Goal: Task Accomplishment & Management: Use online tool/utility

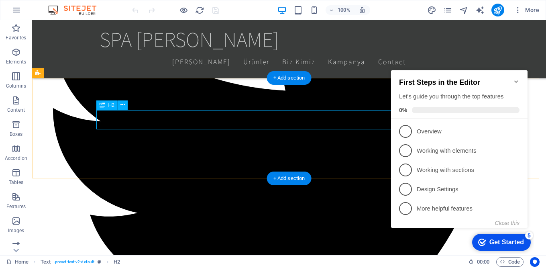
scroll to position [773, 0]
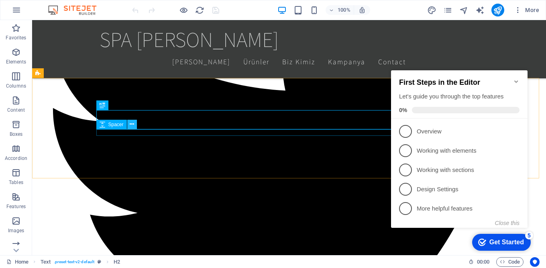
click at [133, 123] on icon at bounding box center [132, 124] width 4 height 8
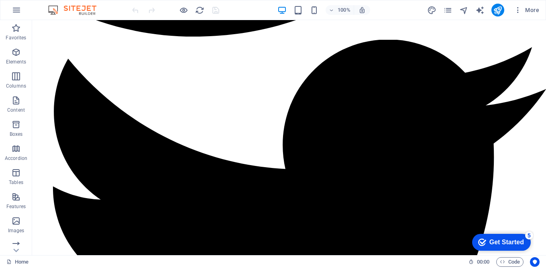
scroll to position [0, 0]
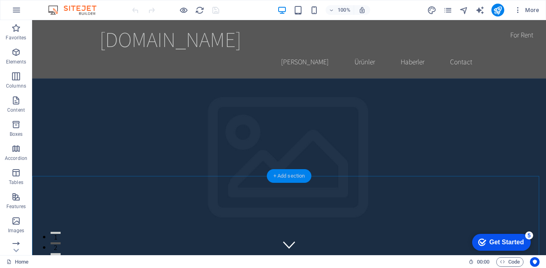
click at [287, 177] on div "+ Add section" at bounding box center [289, 176] width 45 height 14
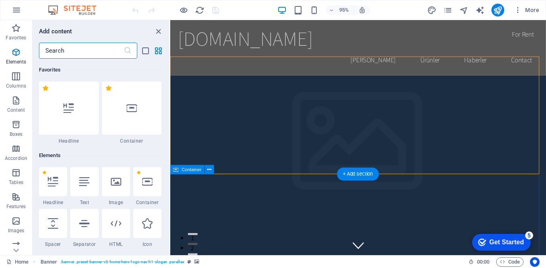
scroll to position [1404, 0]
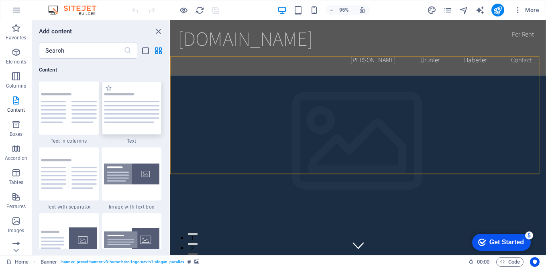
click at [134, 116] on img at bounding box center [132, 108] width 56 height 30
drag, startPoint x: 447, startPoint y: 139, endPoint x: 280, endPoint y: 124, distance: 168.4
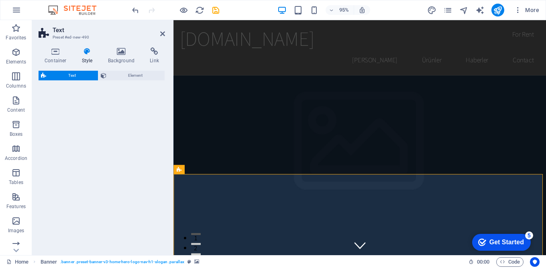
select select "rem"
select select "preset-text-v2-default"
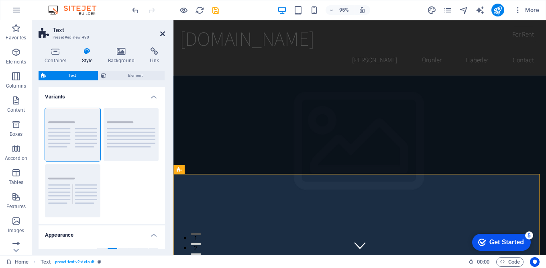
click at [163, 32] on icon at bounding box center [162, 34] width 5 height 6
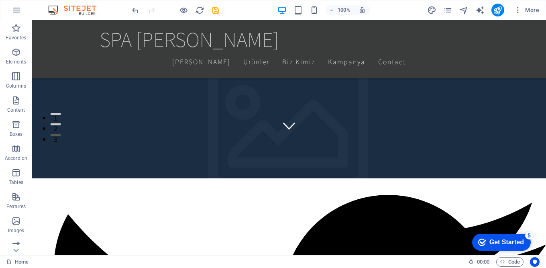
scroll to position [0, 0]
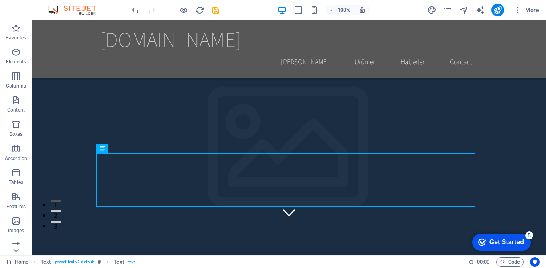
scroll to position [80, 0]
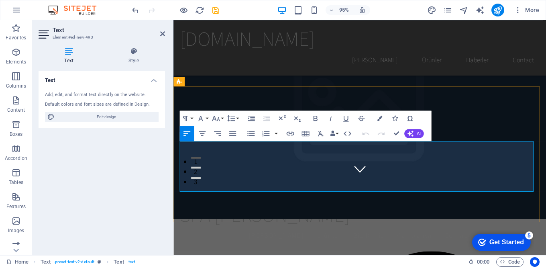
drag, startPoint x: 468, startPoint y: 202, endPoint x: 398, endPoint y: 191, distance: 71.1
drag, startPoint x: 180, startPoint y: 155, endPoint x: 549, endPoint y: 193, distance: 370.8
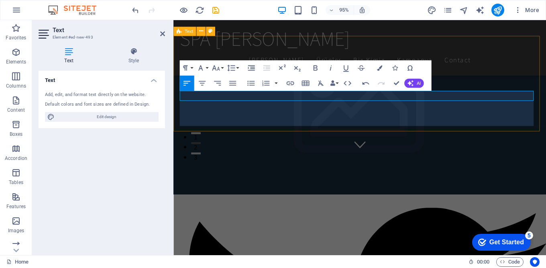
scroll to position [117, 0]
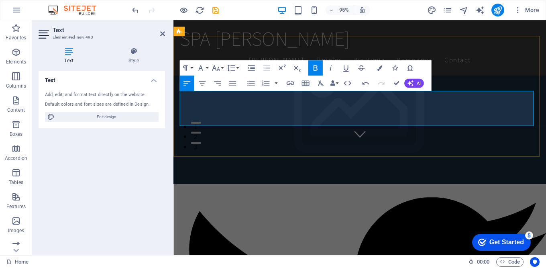
drag, startPoint x: 492, startPoint y: 102, endPoint x: 180, endPoint y: 99, distance: 311.8
drag, startPoint x: 180, startPoint y: 126, endPoint x: 266, endPoint y: 106, distance: 87.9
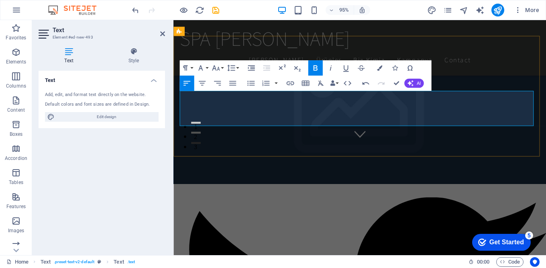
drag, startPoint x: 181, startPoint y: 99, endPoint x: 250, endPoint y: 103, distance: 69.6
drag, startPoint x: 181, startPoint y: 99, endPoint x: 492, endPoint y: 116, distance: 312.3
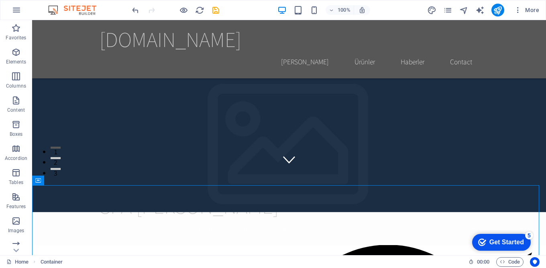
scroll to position [53, 0]
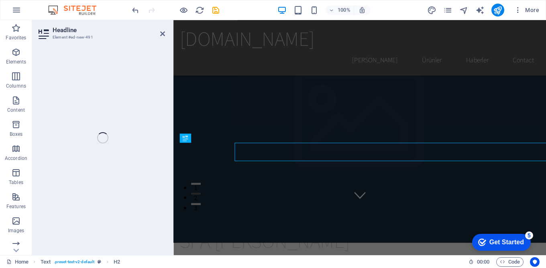
click at [153, 161] on div "Headline Element #ed-new-491 H2 Text Banner Spacer Text Menu Bar Banner Menu Ba…" at bounding box center [289, 137] width 514 height 235
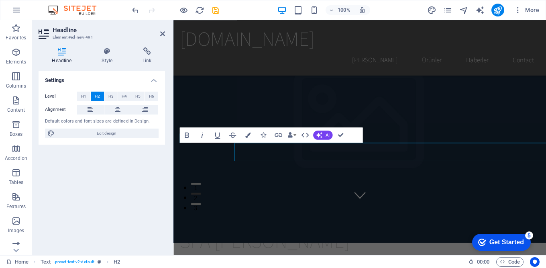
click at [153, 161] on div "Settings Level H1 H2 H3 H4 H5 H6 Alignment Default colors and font sizes are de…" at bounding box center [102, 160] width 126 height 178
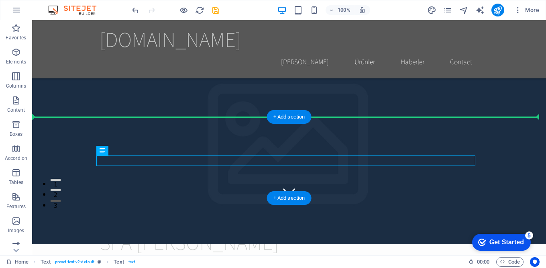
drag, startPoint x: 203, startPoint y: 161, endPoint x: 86, endPoint y: 155, distance: 117.4
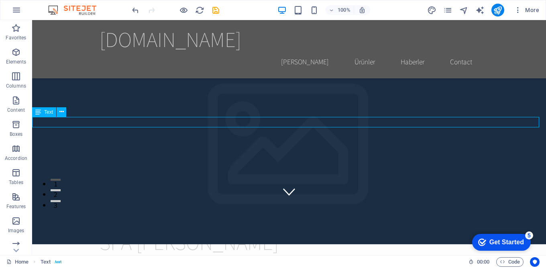
drag, startPoint x: 139, startPoint y: 122, endPoint x: 110, endPoint y: 122, distance: 29.3
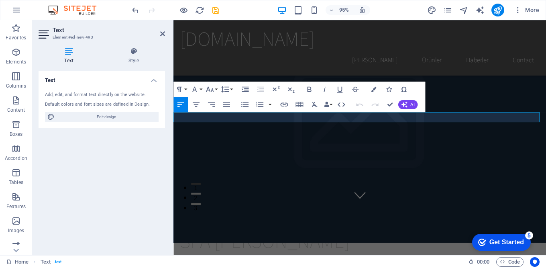
click at [63, 110] on div "Add, edit, and format text directly on the website. Default colors and font siz…" at bounding box center [102, 106] width 126 height 43
drag, startPoint x: 283, startPoint y: 126, endPoint x: 172, endPoint y: 119, distance: 111.4
click at [308, 89] on icon "button" at bounding box center [309, 88] width 4 height 5
click at [214, 87] on icon "button" at bounding box center [209, 88] width 9 height 9
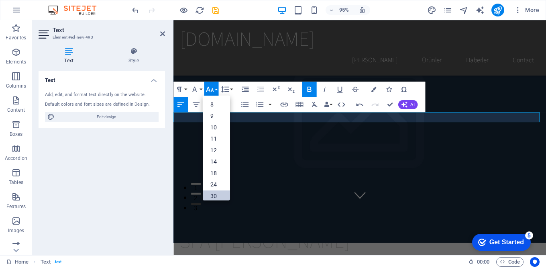
click at [216, 192] on link "30" at bounding box center [215, 195] width 27 height 12
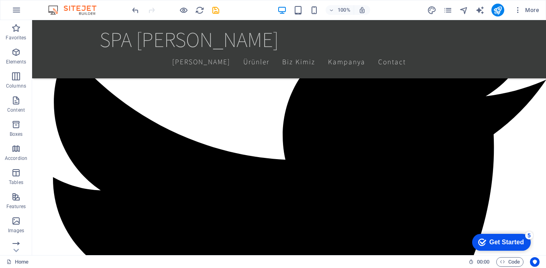
scroll to position [331, 0]
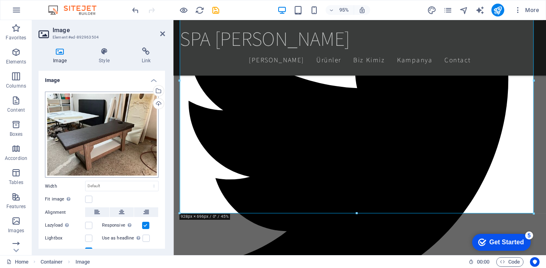
scroll to position [32, 0]
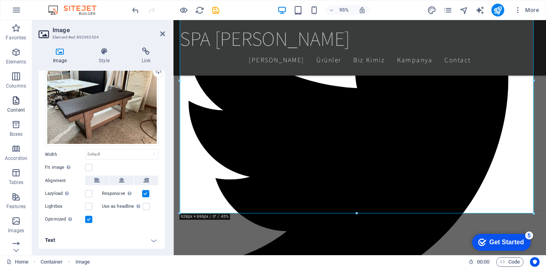
click at [13, 102] on icon "button" at bounding box center [16, 101] width 10 height 10
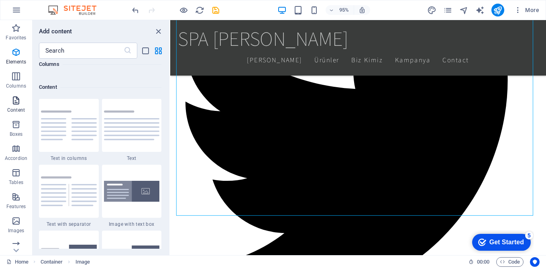
scroll to position [1404, 0]
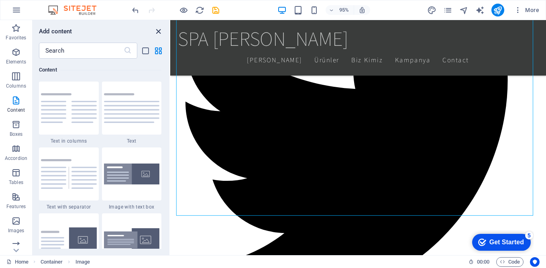
drag, startPoint x: 159, startPoint y: 29, endPoint x: 134, endPoint y: 10, distance: 32.0
click at [159, 29] on icon "close panel" at bounding box center [158, 31] width 9 height 9
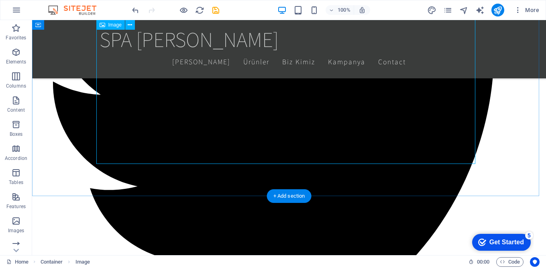
scroll to position [395, 0]
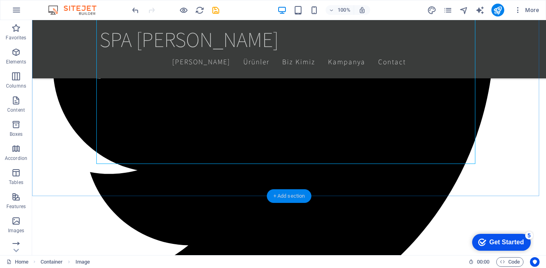
click at [287, 196] on div "+ Add section" at bounding box center [289, 196] width 45 height 14
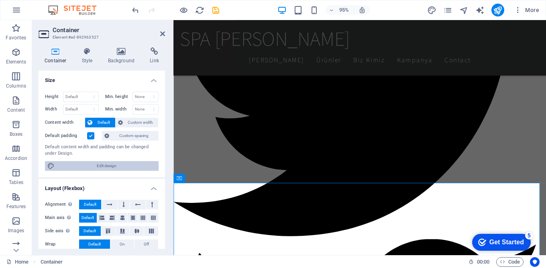
scroll to position [133, 0]
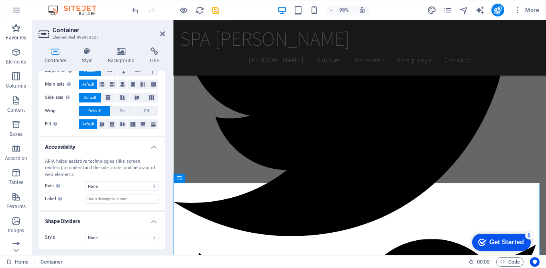
click at [19, 30] on icon "button" at bounding box center [16, 28] width 10 height 10
click at [17, 27] on icon "button" at bounding box center [16, 28] width 10 height 10
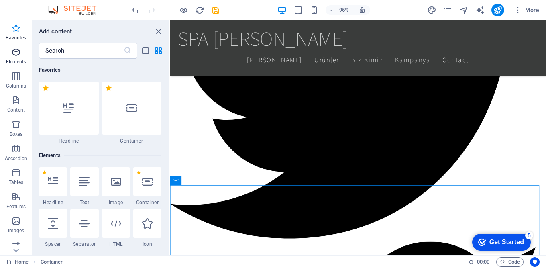
click at [17, 55] on icon "button" at bounding box center [16, 52] width 10 height 10
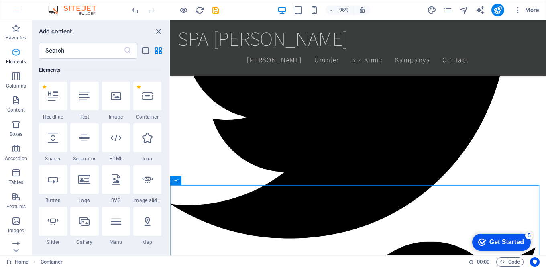
scroll to position [85, 0]
click at [18, 76] on icon "button" at bounding box center [16, 76] width 10 height 10
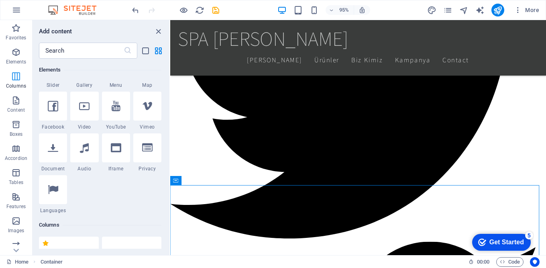
scroll to position [397, 0]
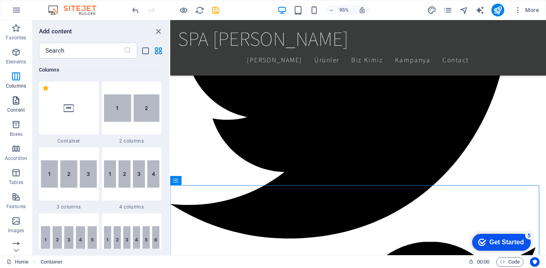
click at [18, 101] on icon "button" at bounding box center [16, 101] width 10 height 10
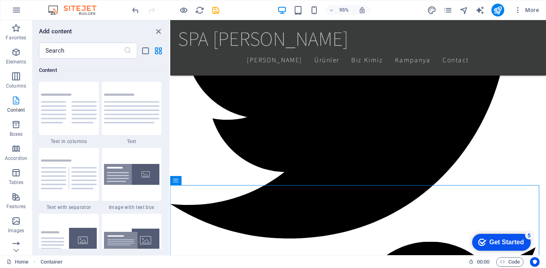
scroll to position [1404, 0]
click at [16, 149] on icon "button" at bounding box center [16, 149] width 10 height 10
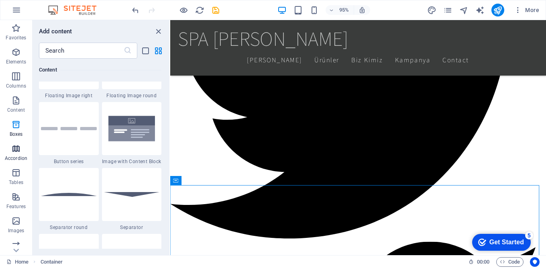
scroll to position [2562, 0]
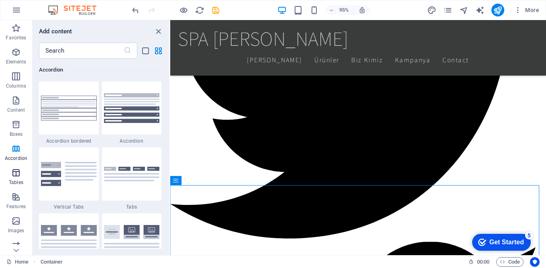
click at [16, 173] on icon "button" at bounding box center [16, 173] width 10 height 10
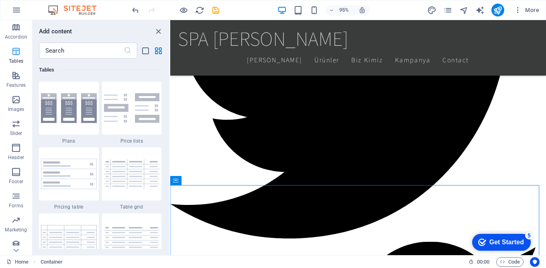
scroll to position [126, 0]
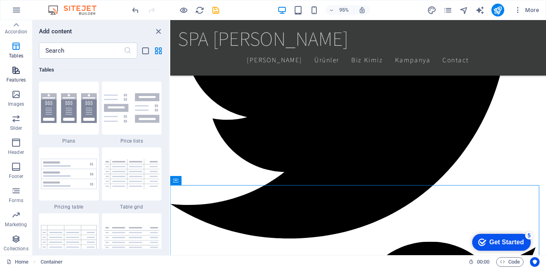
click at [20, 77] on p "Features" at bounding box center [15, 80] width 19 height 6
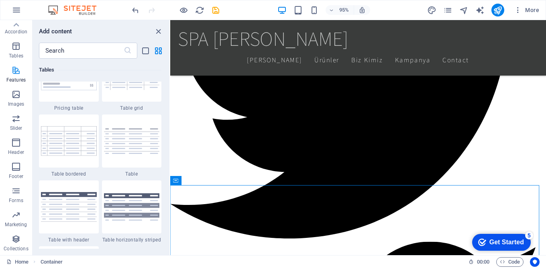
scroll to position [3128, 0]
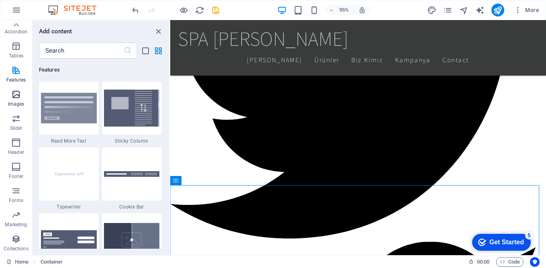
click at [18, 96] on icon "button" at bounding box center [16, 94] width 10 height 10
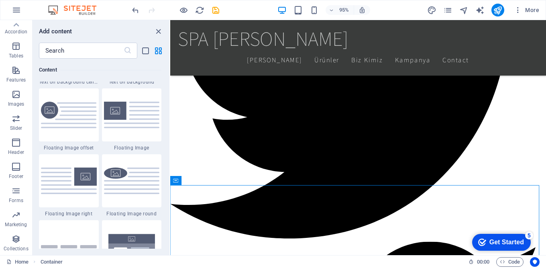
scroll to position [1578, 0]
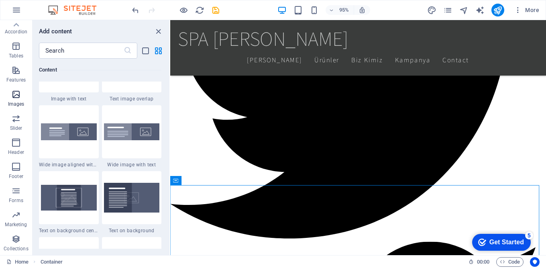
click at [15, 89] on icon "button" at bounding box center [16, 94] width 10 height 10
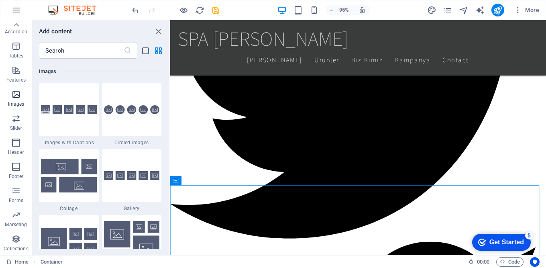
scroll to position [4069, 0]
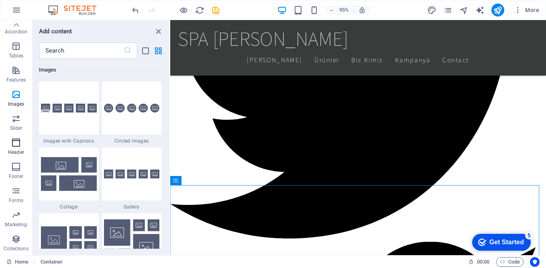
click at [13, 146] on icon "button" at bounding box center [16, 143] width 10 height 10
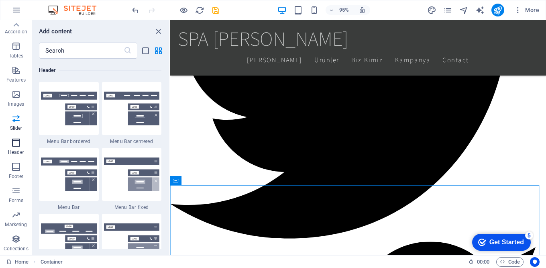
scroll to position [4833, 0]
click at [16, 169] on icon "button" at bounding box center [16, 167] width 10 height 10
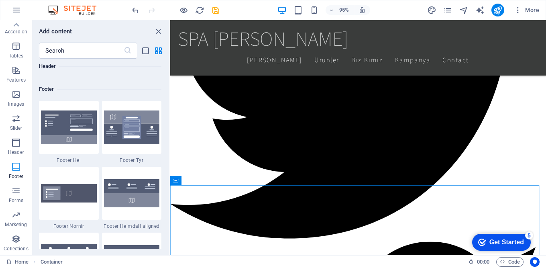
scroll to position [5313, 0]
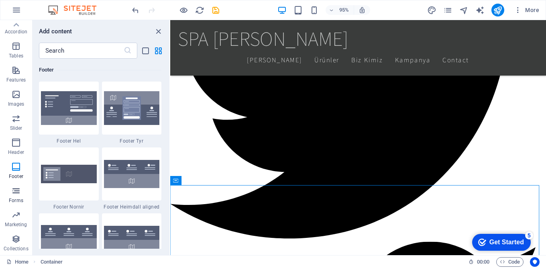
click at [16, 196] on span "Forms" at bounding box center [16, 195] width 32 height 19
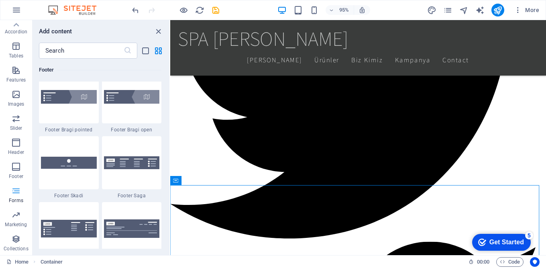
scroll to position [5859, 0]
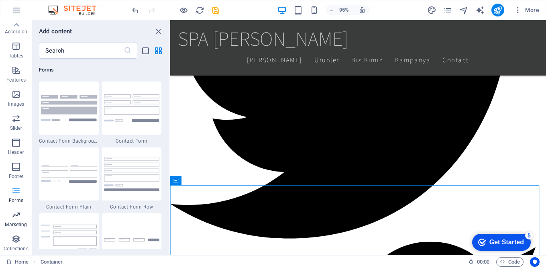
click at [13, 217] on icon "button" at bounding box center [16, 215] width 10 height 10
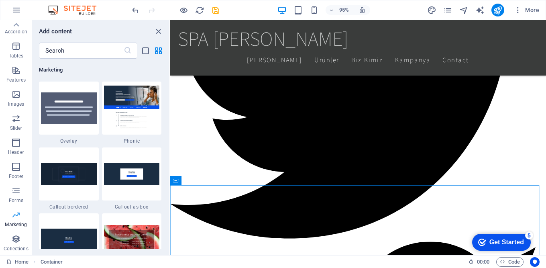
scroll to position [6537, 0]
click at [19, 236] on icon "button" at bounding box center [16, 239] width 10 height 10
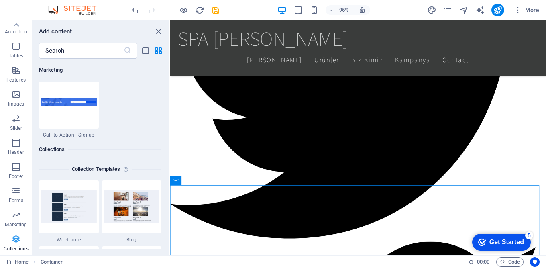
scroll to position [7347, 0]
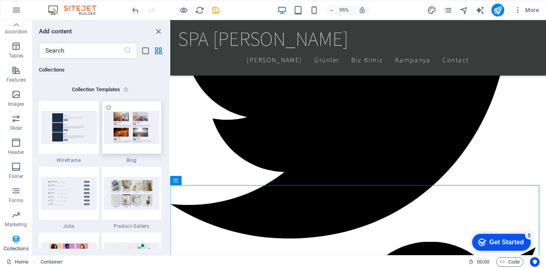
click at [142, 132] on img at bounding box center [132, 127] width 56 height 33
click at [109, 108] on label "1 Star" at bounding box center [108, 107] width 7 height 7
click at [105, 112] on input "1 Star" at bounding box center [105, 112] width 0 height 0
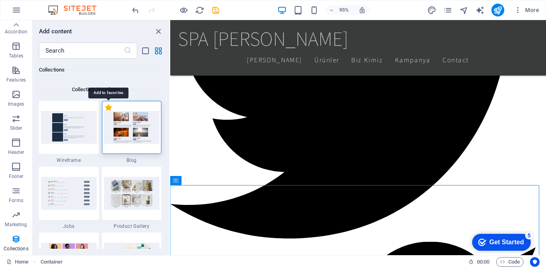
radio input "true"
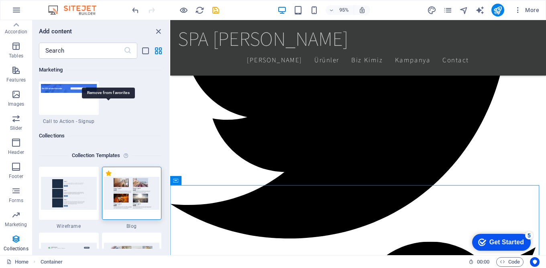
scroll to position [7413, 0]
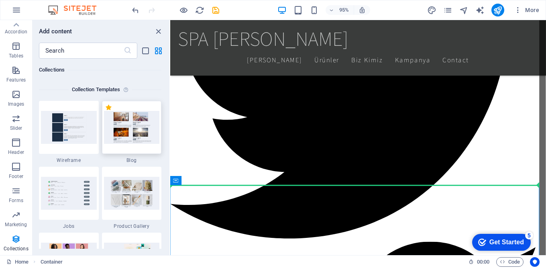
click at [134, 128] on img at bounding box center [132, 127] width 56 height 33
click at [132, 161] on span "Blog" at bounding box center [132, 160] width 60 height 6
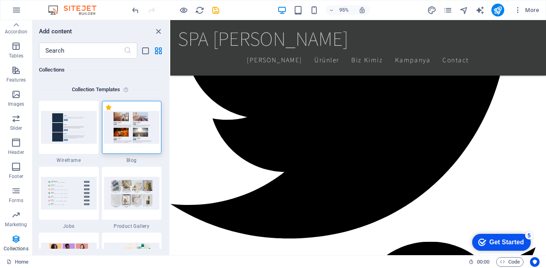
click at [137, 124] on img at bounding box center [132, 127] width 56 height 33
click at [143, 130] on img at bounding box center [132, 127] width 56 height 33
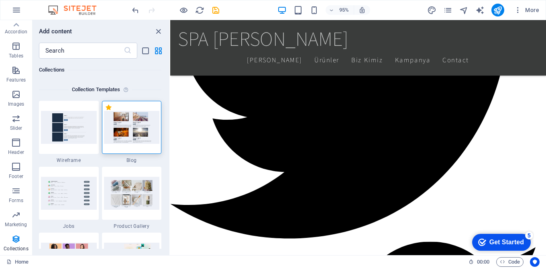
click at [143, 130] on img at bounding box center [132, 127] width 56 height 33
drag, startPoint x: 143, startPoint y: 130, endPoint x: 153, endPoint y: 54, distance: 76.4
click at [143, 129] on img at bounding box center [132, 127] width 56 height 33
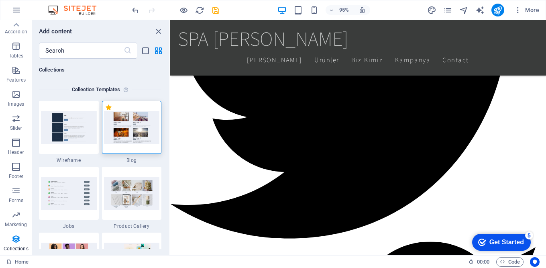
click at [143, 129] on img at bounding box center [132, 127] width 56 height 33
click at [158, 50] on icon "grid-view" at bounding box center [158, 50] width 9 height 9
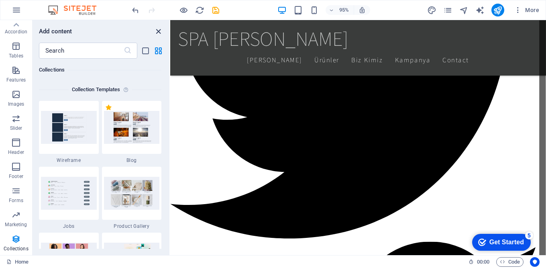
click at [157, 31] on icon "close panel" at bounding box center [158, 31] width 9 height 9
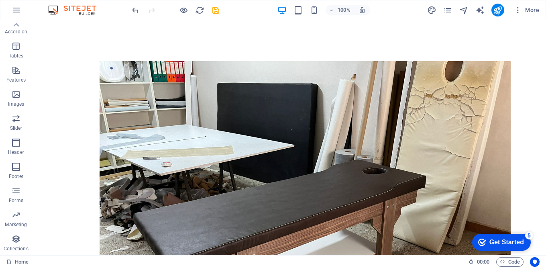
scroll to position [0, 0]
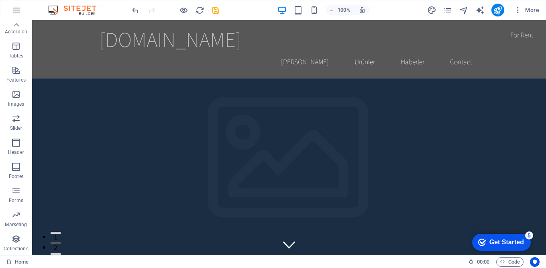
drag, startPoint x: 542, startPoint y: 51, endPoint x: 578, endPoint y: 38, distance: 37.6
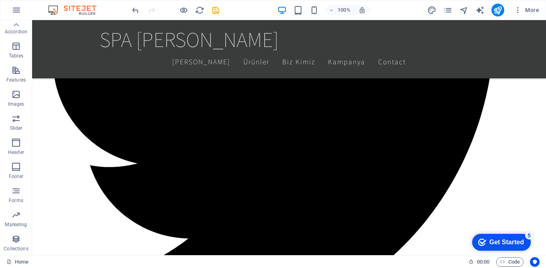
scroll to position [1063, 0]
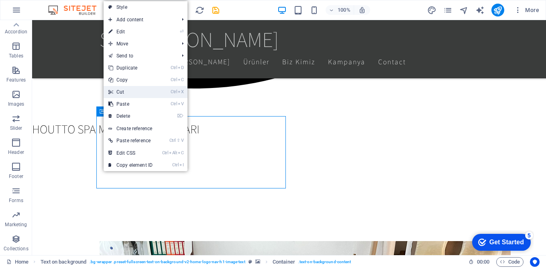
drag, startPoint x: 136, startPoint y: 89, endPoint x: 104, endPoint y: 68, distance: 38.1
click at [136, 89] on link "Ctrl X Cut" at bounding box center [131, 92] width 54 height 12
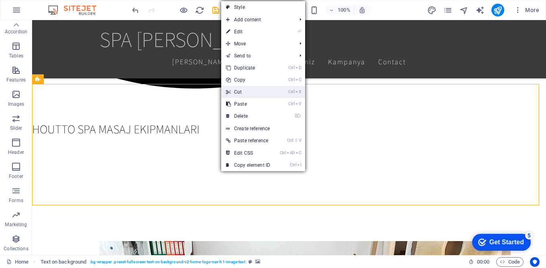
click at [247, 89] on link "Ctrl X Cut" at bounding box center [248, 92] width 54 height 12
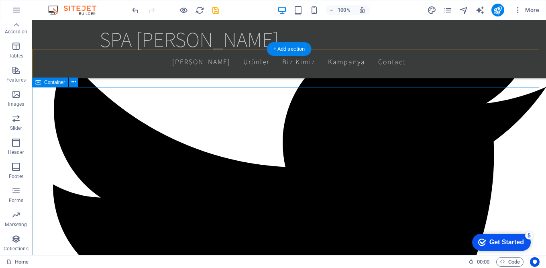
scroll to position [1098, 0]
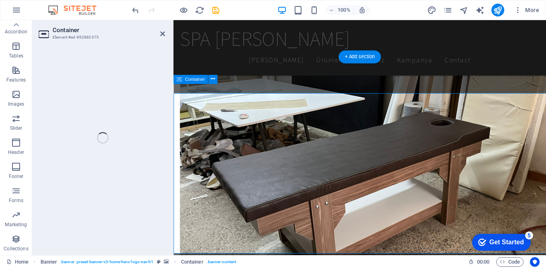
scroll to position [1088, 0]
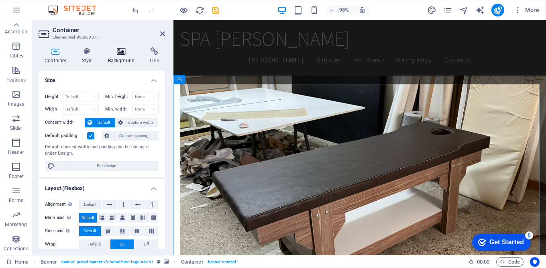
click at [120, 51] on icon at bounding box center [121, 51] width 39 height 8
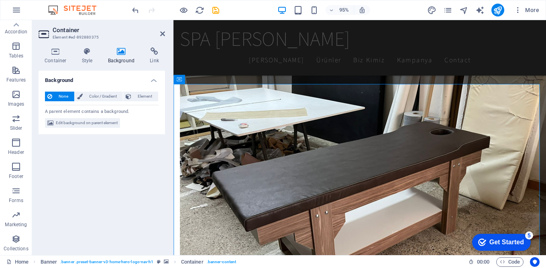
click at [120, 51] on icon at bounding box center [121, 51] width 39 height 8
click at [16, 25] on icon at bounding box center [15, 24] width 11 height 11
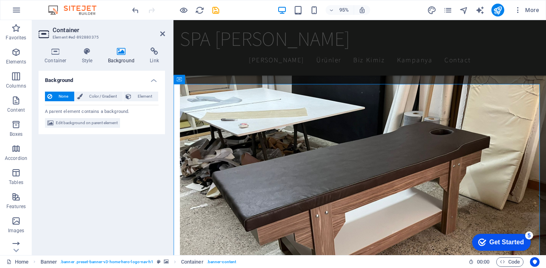
click at [16, 25] on icon "button" at bounding box center [16, 28] width 10 height 10
click at [16, 51] on icon "button" at bounding box center [16, 52] width 10 height 10
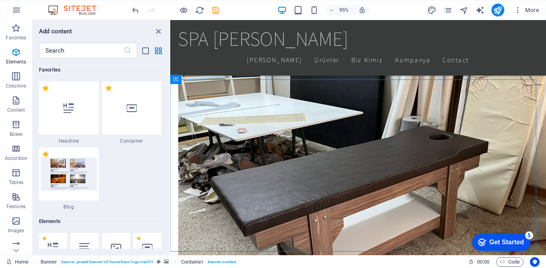
scroll to position [1093, 0]
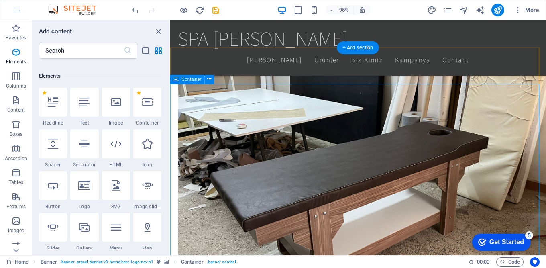
scroll to position [151, 0]
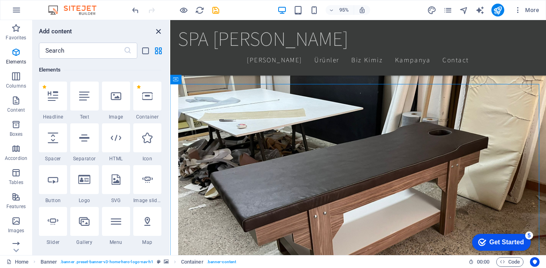
click at [157, 31] on icon "close panel" at bounding box center [158, 31] width 9 height 9
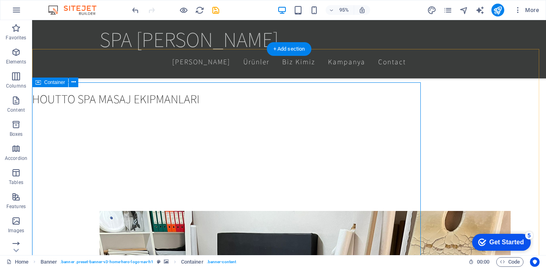
scroll to position [1098, 0]
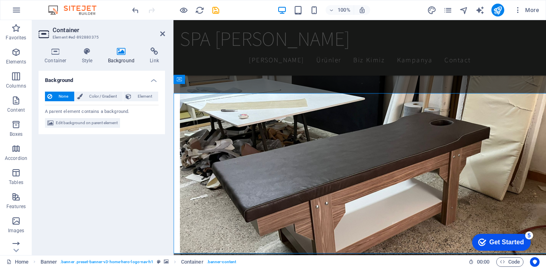
scroll to position [1088, 0]
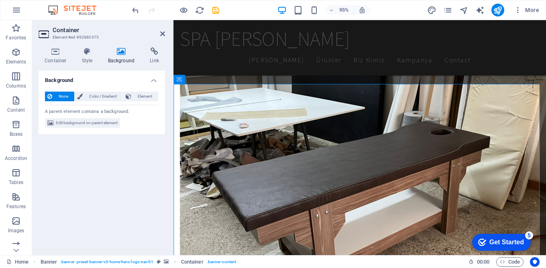
click at [122, 51] on icon at bounding box center [121, 51] width 39 height 8
click at [52, 11] on img at bounding box center [76, 10] width 60 height 10
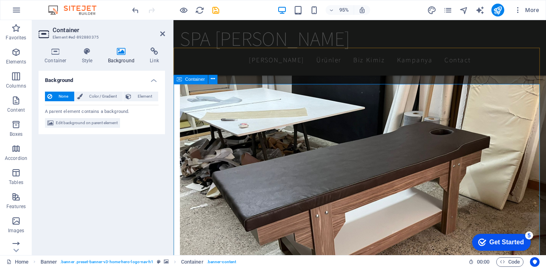
drag, startPoint x: 328, startPoint y: 186, endPoint x: 299, endPoint y: 157, distance: 41.2
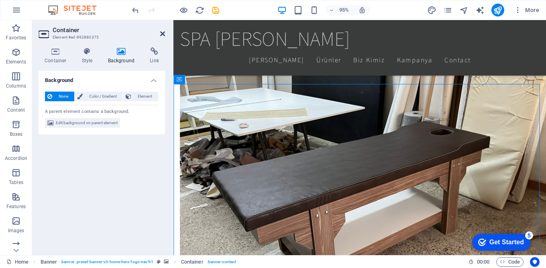
drag, startPoint x: 161, startPoint y: 33, endPoint x: 129, endPoint y: 14, distance: 37.1
click at [161, 33] on icon at bounding box center [162, 34] width 5 height 6
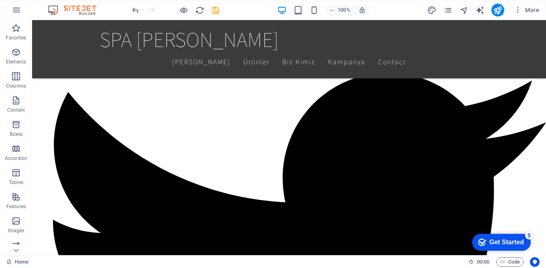
scroll to position [722, 0]
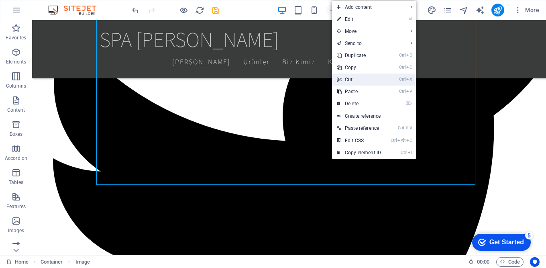
click at [339, 79] on icon at bounding box center [339, 79] width 4 height 12
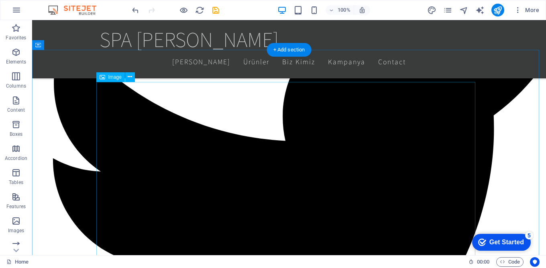
scroll to position [193, 0]
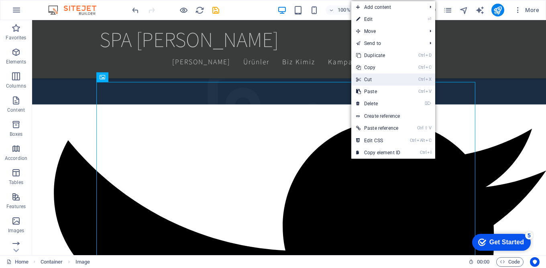
click at [380, 79] on link "Ctrl X Cut" at bounding box center [378, 79] width 54 height 12
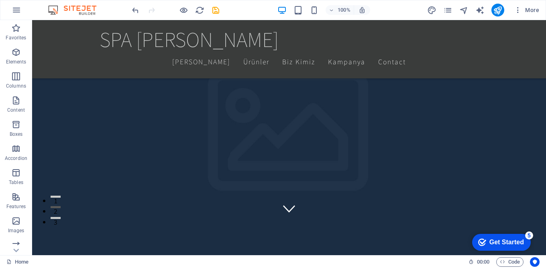
scroll to position [161, 0]
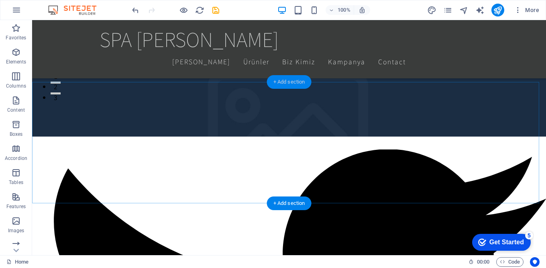
click at [289, 81] on div "+ Add section" at bounding box center [289, 82] width 45 height 14
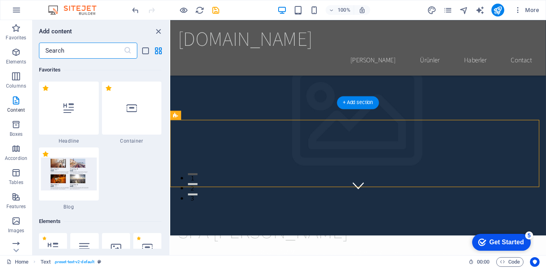
scroll to position [1470, 0]
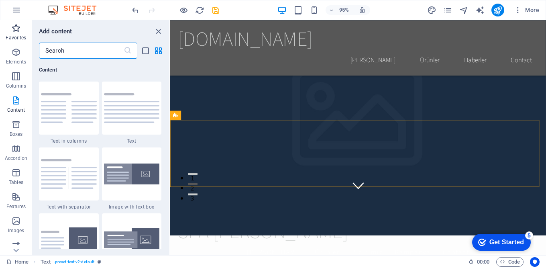
click at [15, 31] on icon "button" at bounding box center [16, 28] width 10 height 10
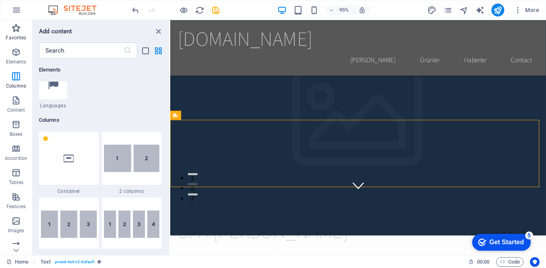
scroll to position [0, 0]
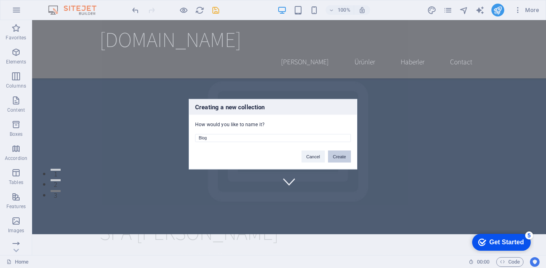
click at [346, 156] on button "Create" at bounding box center [339, 156] width 23 height 12
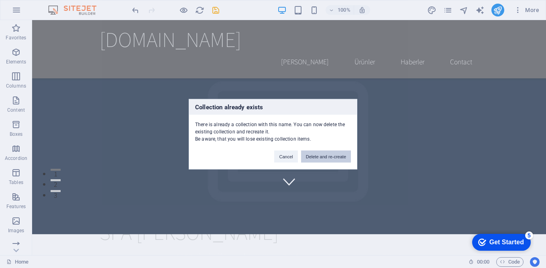
click at [324, 161] on button "Delete and re-create" at bounding box center [326, 156] width 50 height 12
click at [289, 158] on button "Cancel" at bounding box center [285, 156] width 23 height 12
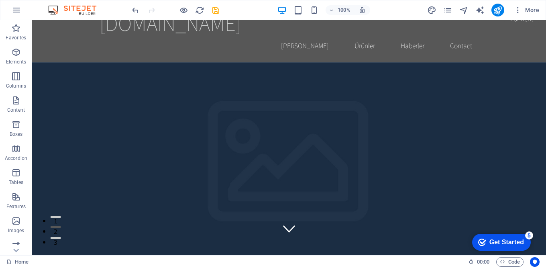
scroll to position [34, 0]
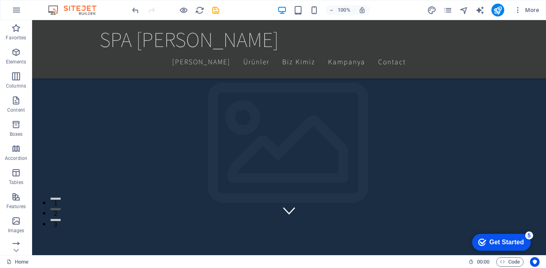
drag, startPoint x: 544, startPoint y: 254, endPoint x: 94, endPoint y: 35, distance: 500.1
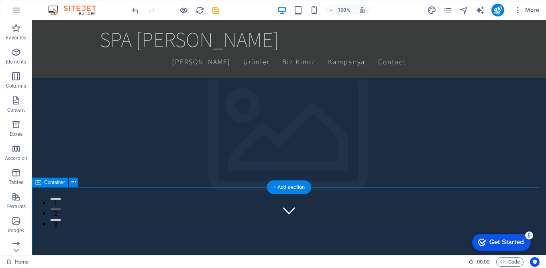
scroll to position [177, 0]
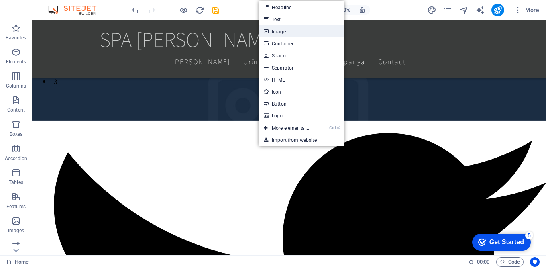
drag, startPoint x: 276, startPoint y: 31, endPoint x: 107, endPoint y: 12, distance: 170.0
click at [276, 31] on link "Image" at bounding box center [301, 31] width 85 height 12
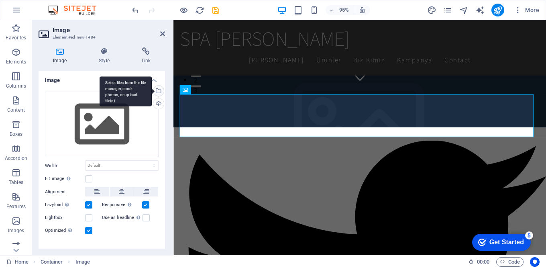
click at [158, 91] on div "Select files from the file manager, stock photos, or upload file(s)" at bounding box center [158, 91] width 12 height 12
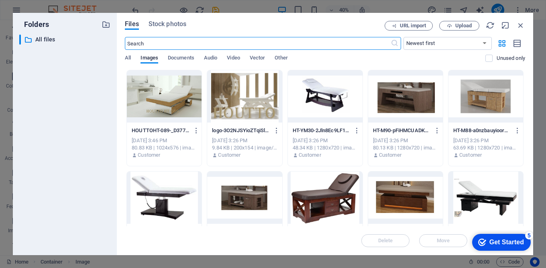
scroll to position [337, 0]
click at [244, 92] on div at bounding box center [244, 96] width 75 height 52
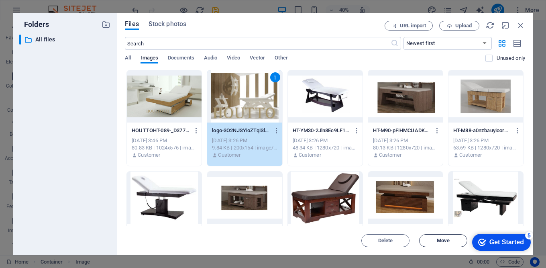
click at [444, 240] on span "Move" at bounding box center [443, 240] width 13 height 5
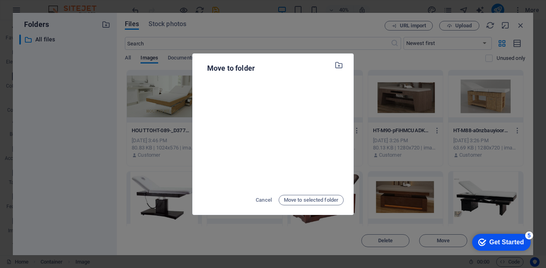
click at [344, 27] on div "Move to folder Cancel Move to selected folder" at bounding box center [273, 134] width 546 height 268
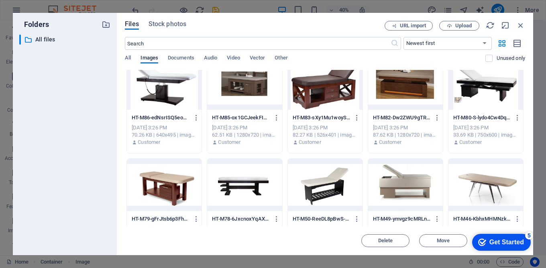
scroll to position [0, 0]
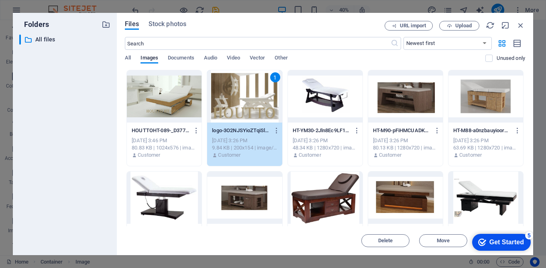
click at [242, 140] on div "[DATE] 3:26 PM" at bounding box center [244, 140] width 65 height 7
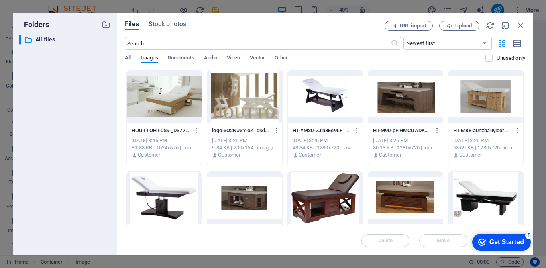
click at [242, 140] on div "[DATE] 3:26 PM" at bounding box center [244, 140] width 65 height 7
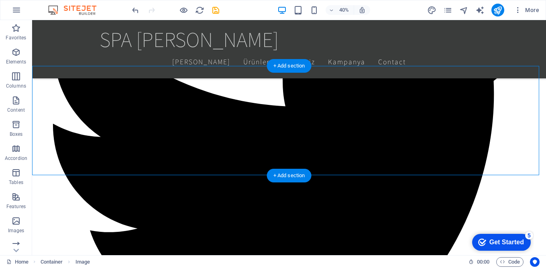
scroll to position [177, 0]
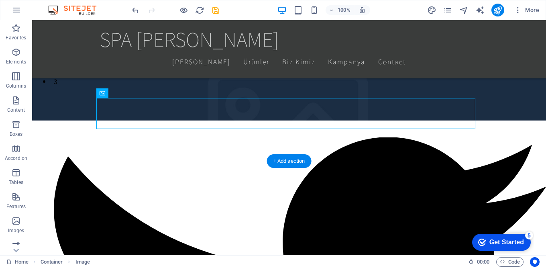
drag, startPoint x: 110, startPoint y: 111, endPoint x: 203, endPoint y: 220, distance: 143.5
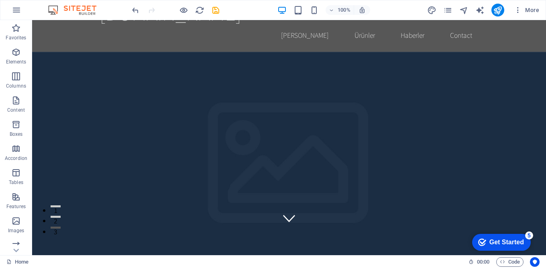
scroll to position [36, 0]
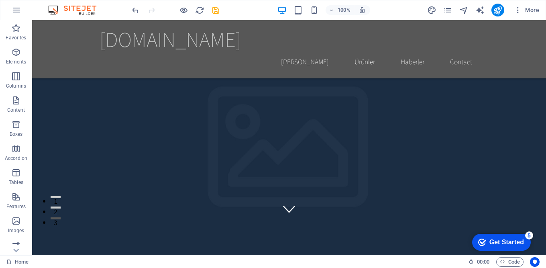
drag, startPoint x: 541, startPoint y: 252, endPoint x: 62, endPoint y: 23, distance: 530.8
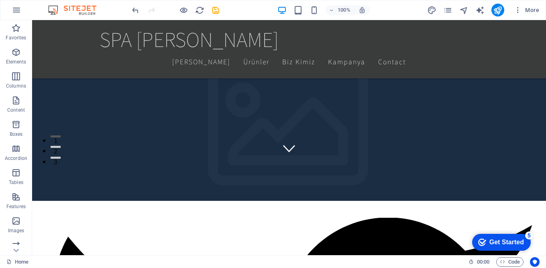
scroll to position [241, 0]
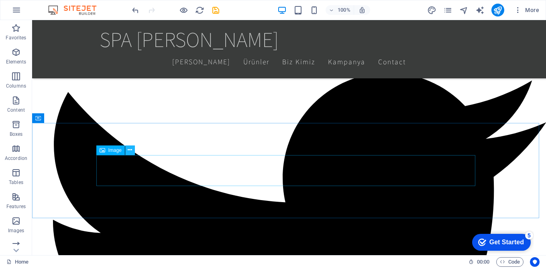
click at [129, 150] on icon at bounding box center [130, 150] width 4 height 8
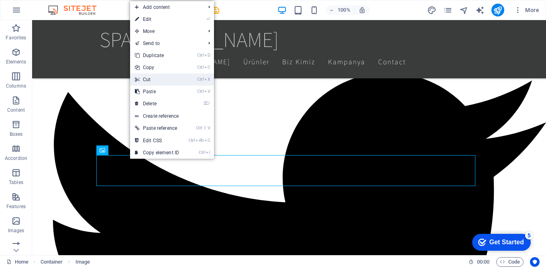
click at [174, 82] on link "Ctrl X Cut" at bounding box center [157, 79] width 54 height 12
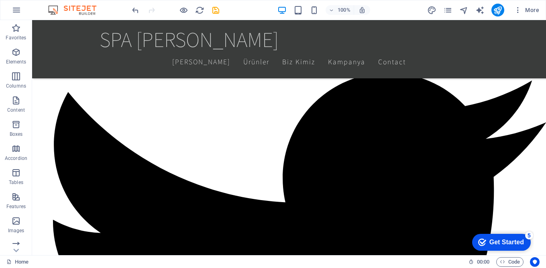
scroll to position [0, 0]
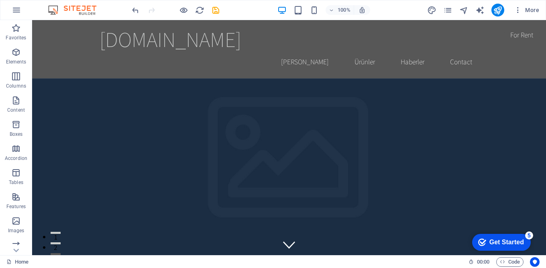
drag, startPoint x: 545, startPoint y: 34, endPoint x: 578, endPoint y: 39, distance: 33.3
click at [292, 192] on div "+ Add section" at bounding box center [289, 194] width 45 height 14
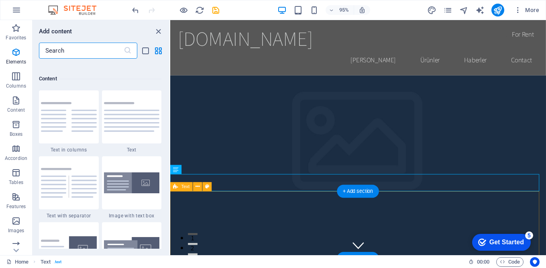
scroll to position [1470, 0]
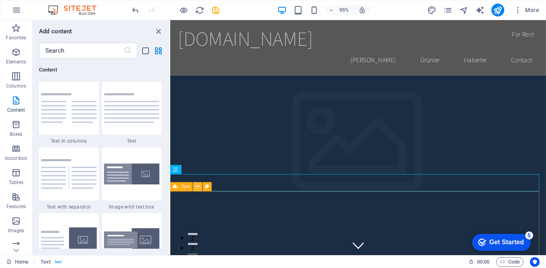
click at [197, 185] on icon at bounding box center [197, 187] width 4 height 8
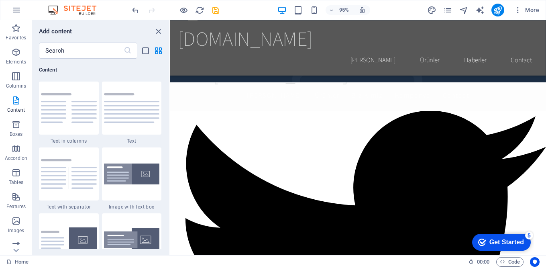
scroll to position [63, 0]
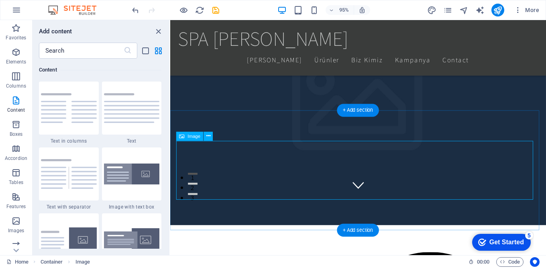
scroll to position [128, 0]
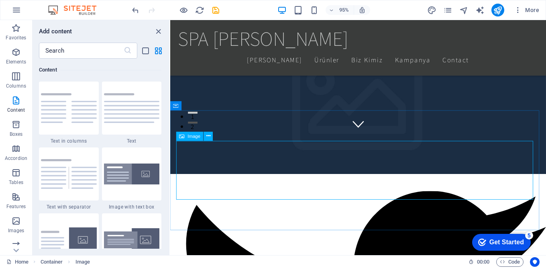
click at [182, 136] on icon at bounding box center [181, 135] width 5 height 9
click at [195, 106] on span "Container" at bounding box center [192, 105] width 20 height 4
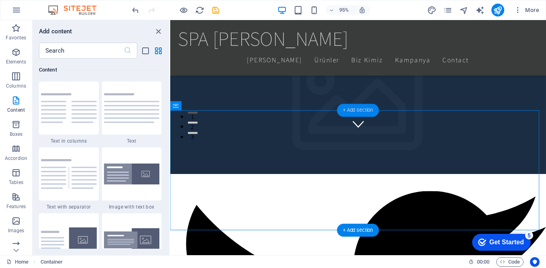
click at [359, 107] on div "+ Add section" at bounding box center [358, 110] width 42 height 13
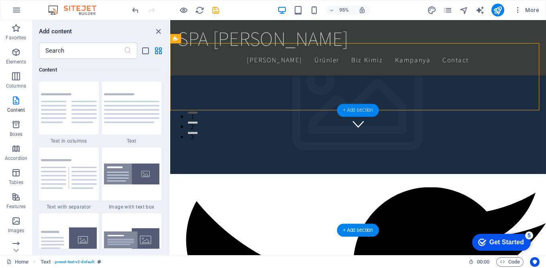
click at [360, 110] on div "+ Add section" at bounding box center [358, 110] width 42 height 13
click at [360, 111] on div "+ Add section" at bounding box center [358, 110] width 42 height 13
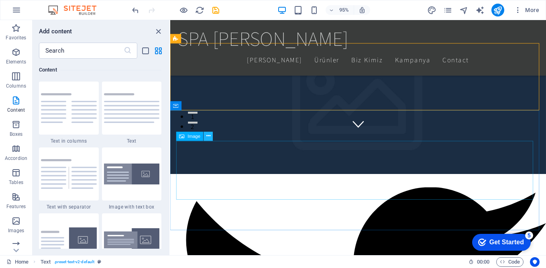
click at [207, 134] on icon at bounding box center [208, 136] width 4 height 8
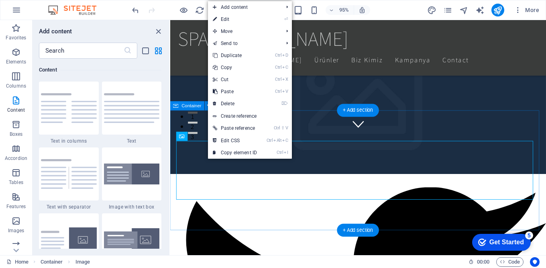
drag, startPoint x: 523, startPoint y: 131, endPoint x: 406, endPoint y: 116, distance: 118.5
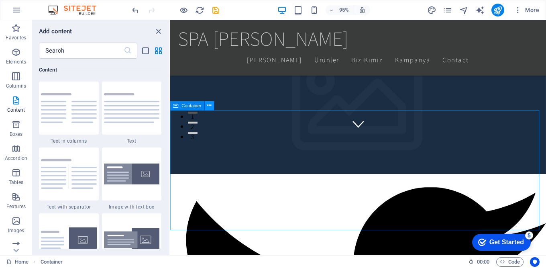
click at [210, 105] on icon at bounding box center [209, 106] width 4 height 8
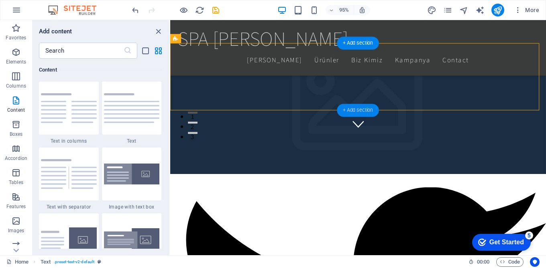
click at [351, 110] on div "+ Add section" at bounding box center [358, 110] width 42 height 13
click at [360, 109] on div "+ Add section" at bounding box center [358, 110] width 42 height 13
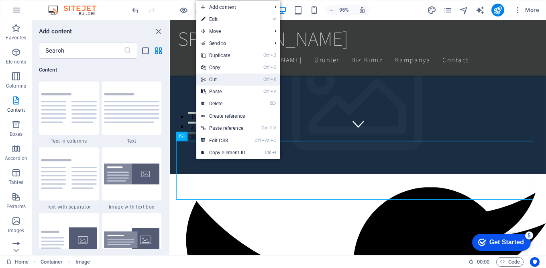
click at [222, 81] on link "Ctrl X Cut" at bounding box center [223, 79] width 54 height 12
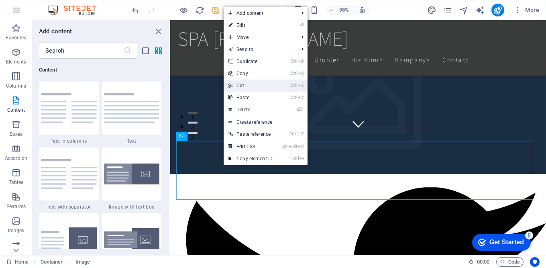
click at [252, 86] on link "Ctrl X Cut" at bounding box center [251, 85] width 54 height 12
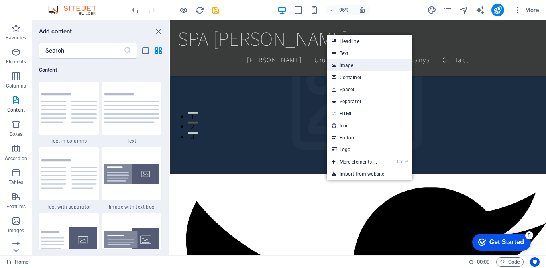
drag, startPoint x: 352, startPoint y: 67, endPoint x: 189, endPoint y: 47, distance: 164.9
click at [352, 67] on link "Image" at bounding box center [369, 65] width 85 height 12
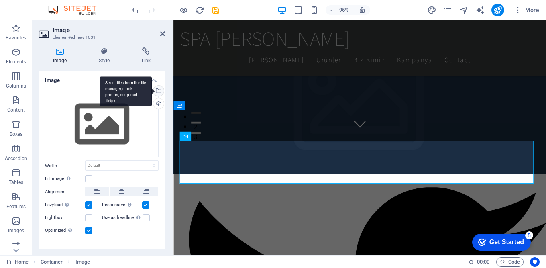
click at [152, 89] on div "Select files from the file manager, stock photos, or upload file(s)" at bounding box center [126, 91] width 52 height 30
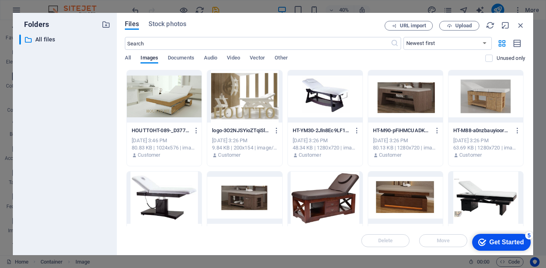
click at [328, 92] on div at bounding box center [325, 96] width 75 height 52
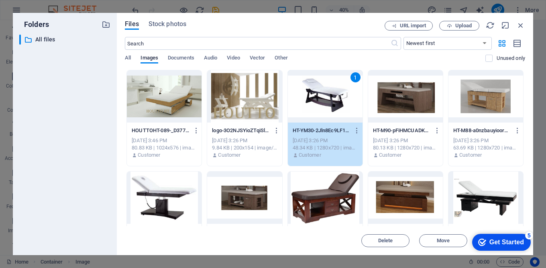
click at [308, 116] on div "1" at bounding box center [325, 96] width 75 height 52
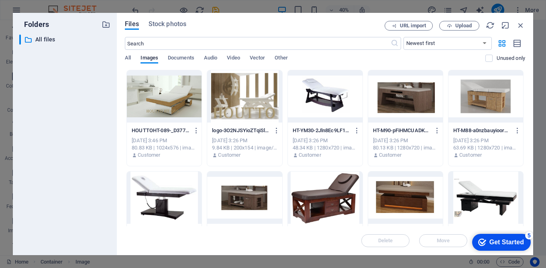
click at [443, 240] on div "Delete Move Insert" at bounding box center [325, 236] width 400 height 21
click at [447, 240] on div "Delete Move Insert" at bounding box center [325, 236] width 400 height 21
click at [313, 100] on div at bounding box center [325, 96] width 75 height 52
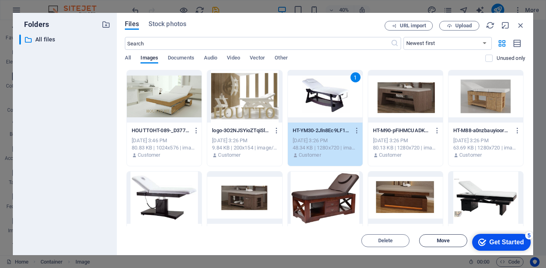
click at [459, 242] on span "Move" at bounding box center [443, 240] width 41 height 5
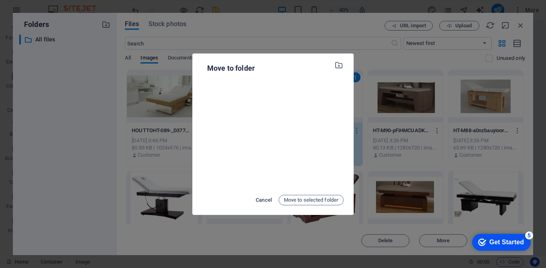
click at [264, 199] on span "Cancel" at bounding box center [264, 200] width 16 height 10
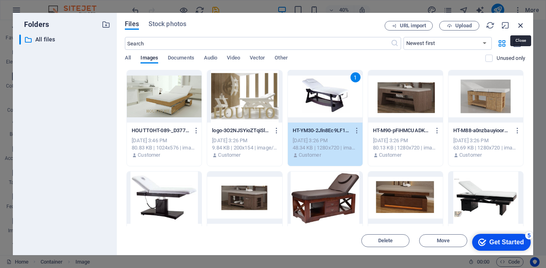
drag, startPoint x: 523, startPoint y: 23, endPoint x: 367, endPoint y: 4, distance: 156.5
click at [523, 23] on icon "button" at bounding box center [520, 25] width 9 height 9
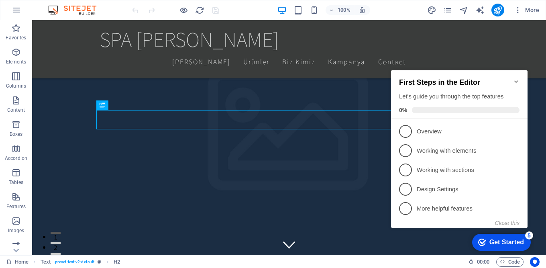
scroll to position [773, 0]
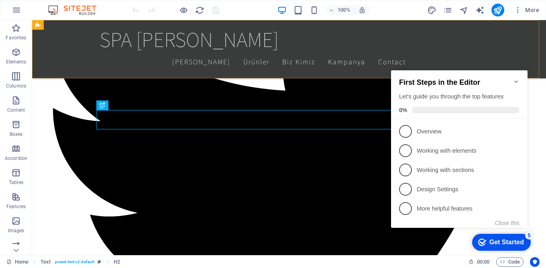
click at [429, 43] on div "SPA MASAJ MASASI Ana Sayfa Ürünler Biz Kimiz Kampanya Contact" at bounding box center [289, 49] width 514 height 58
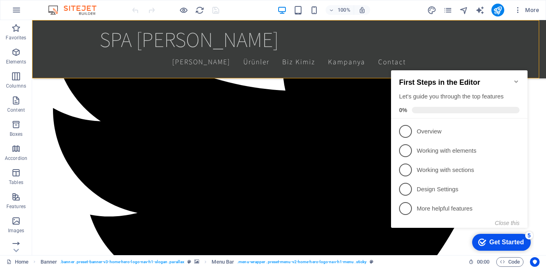
click at [516, 80] on icon "Minimize checklist" at bounding box center [516, 81] width 4 height 2
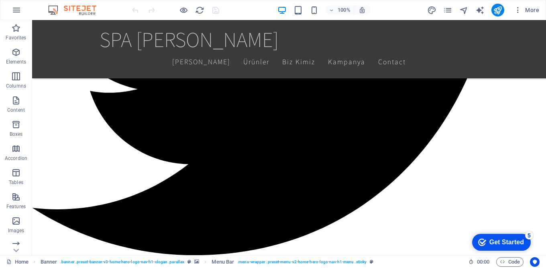
scroll to position [1008, 0]
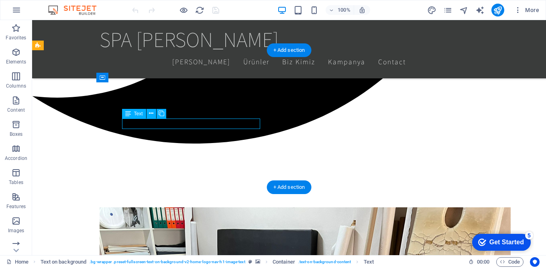
drag, startPoint x: 199, startPoint y: 123, endPoint x: 177, endPoint y: 120, distance: 21.9
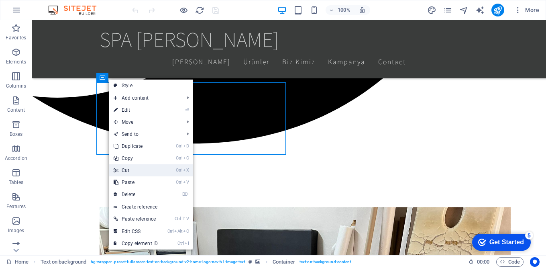
click at [130, 167] on link "Ctrl X Cut" at bounding box center [136, 170] width 54 height 12
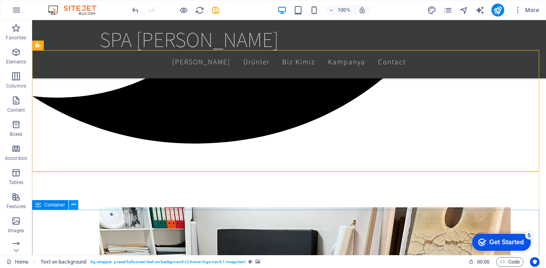
click at [73, 204] on icon at bounding box center [73, 204] width 4 height 8
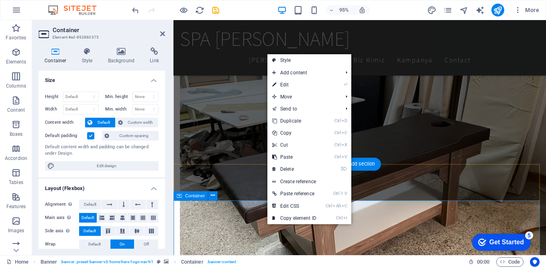
scroll to position [998, 0]
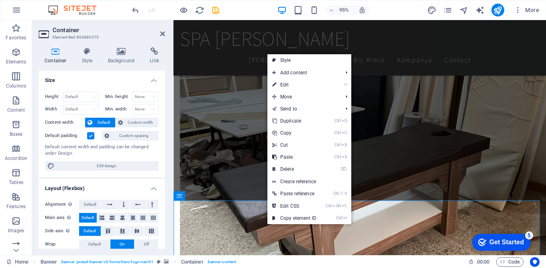
click at [165, 34] on aside "Container Element #ed-892880375 Container Style Background Link Size Height Def…" at bounding box center [102, 137] width 141 height 235
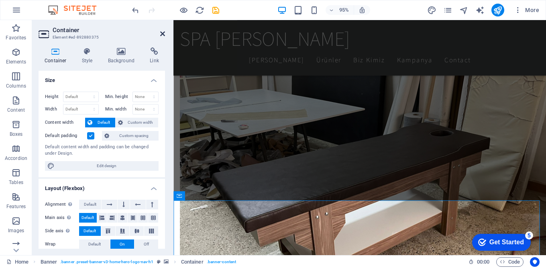
click at [161, 36] on icon at bounding box center [162, 34] width 5 height 6
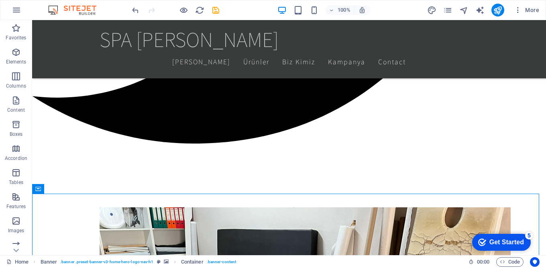
scroll to position [1024, 0]
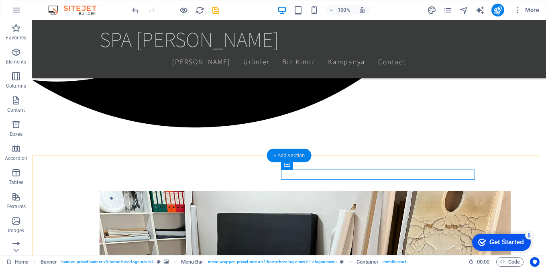
click at [286, 153] on div "+ Add section" at bounding box center [289, 155] width 45 height 14
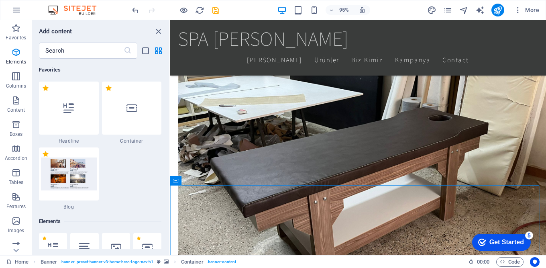
scroll to position [1470, 0]
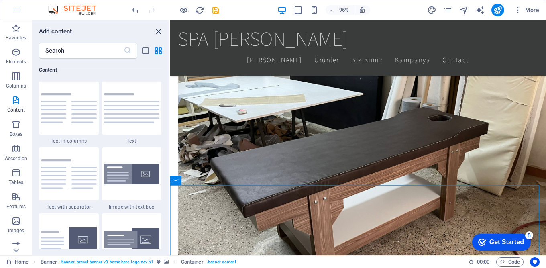
click at [159, 33] on icon "close panel" at bounding box center [158, 31] width 9 height 9
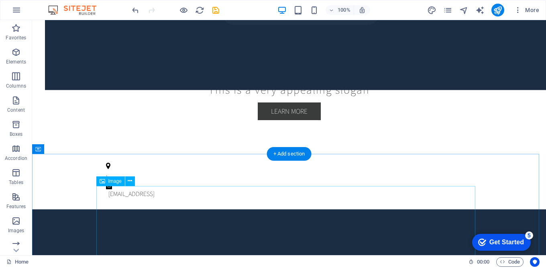
scroll to position [0, 0]
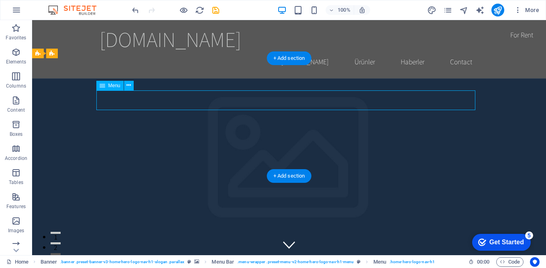
select select
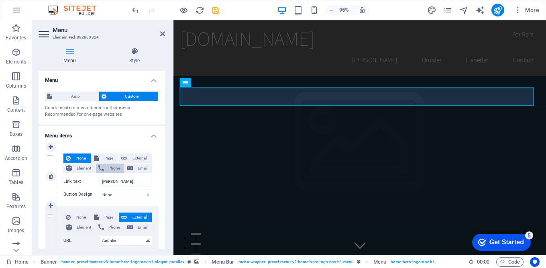
click at [108, 169] on span "Phone" at bounding box center [114, 168] width 16 height 10
select select
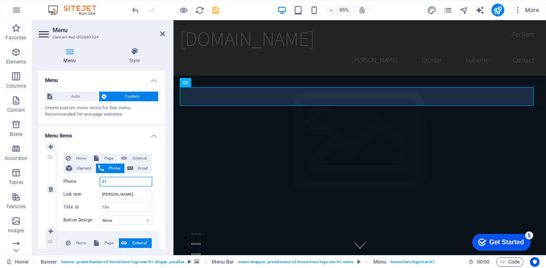
type input "212"
select select
type input "2125"
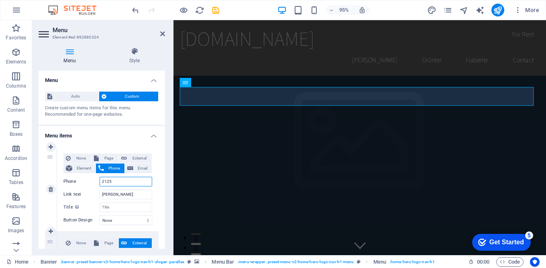
select select
type input "21257"
select select
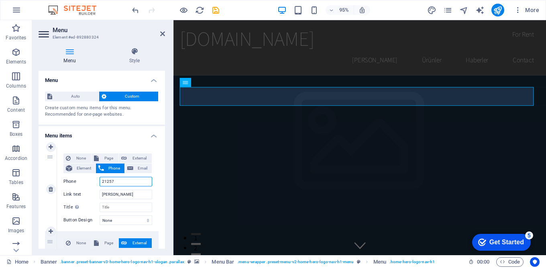
select select
type input "21257620"
select select
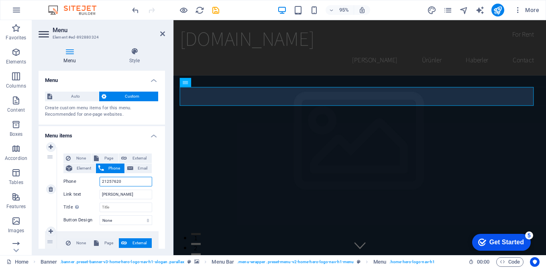
select select
type input "2125762099"
select select
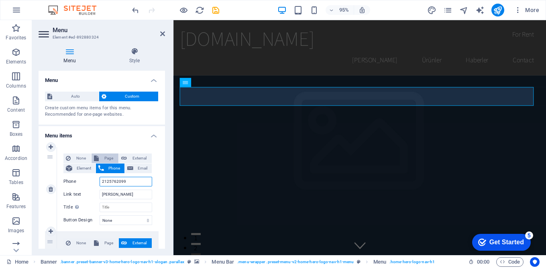
type input "2125762099"
click at [106, 157] on span "Page" at bounding box center [108, 158] width 15 height 10
select select
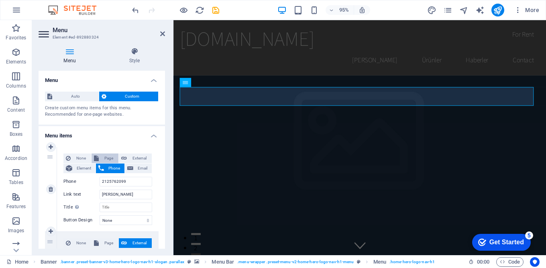
select select
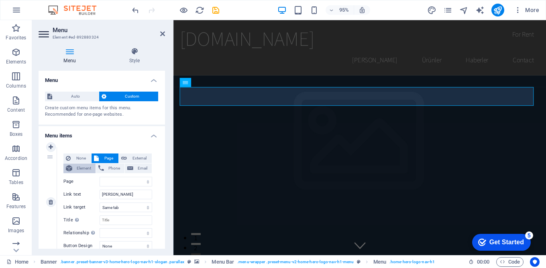
click at [79, 167] on span "Element" at bounding box center [84, 168] width 18 height 10
select select
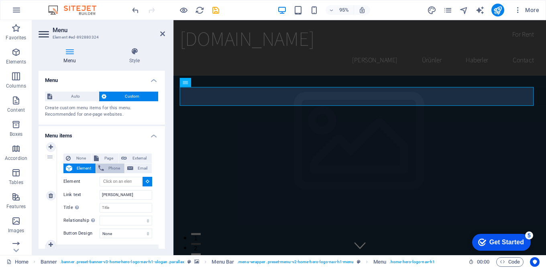
click at [115, 167] on span "Phone" at bounding box center [114, 168] width 16 height 10
select select
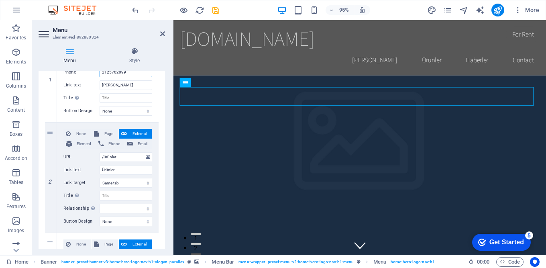
scroll to position [111, 0]
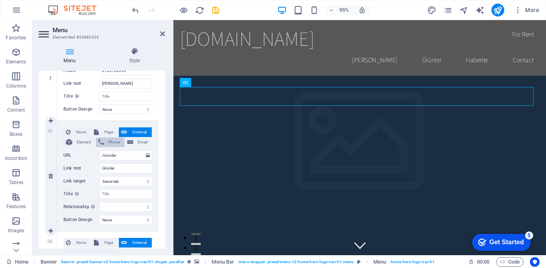
click at [109, 142] on span "Phone" at bounding box center [114, 142] width 16 height 10
select select
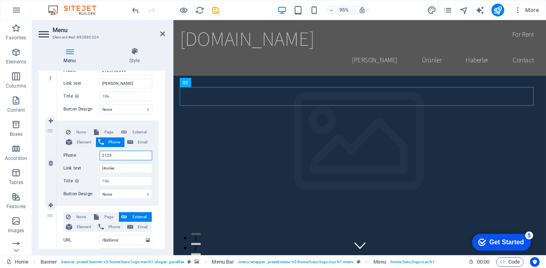
type input "21257"
select select
type input "21257620"
select select
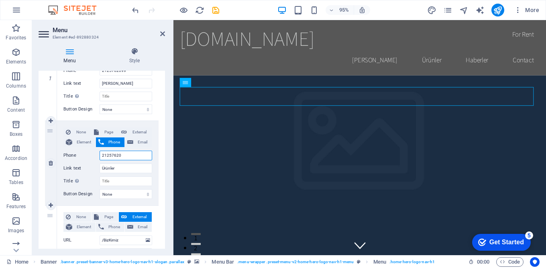
select select
type input "2125762099"
select select
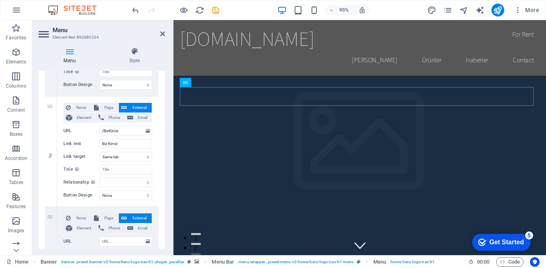
scroll to position [203, 0]
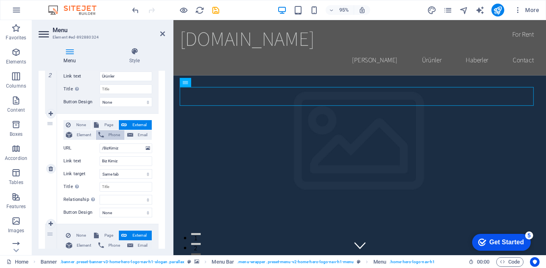
type input "2125762099"
click at [111, 133] on span "Phone" at bounding box center [114, 135] width 16 height 10
select select
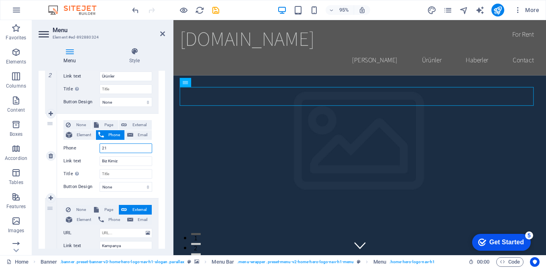
type input "212"
select select
type input "212576"
select select
type input "2125762099"
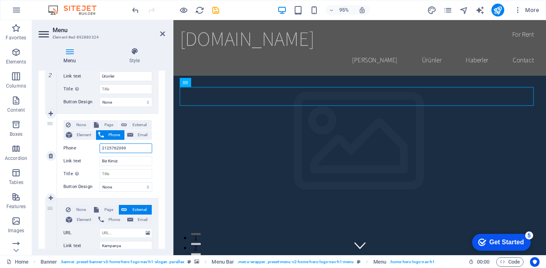
select select
type input "2125762099"
drag, startPoint x: 164, startPoint y: 173, endPoint x: 166, endPoint y: 184, distance: 11.7
click at [166, 184] on div "Menu Style Menu Auto Custom Create custom menu items for this menu. Recommended…" at bounding box center [101, 148] width 139 height 214
click at [112, 219] on span "Phone" at bounding box center [114, 220] width 16 height 10
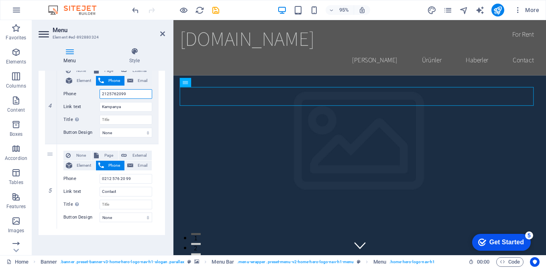
scroll to position [350, 0]
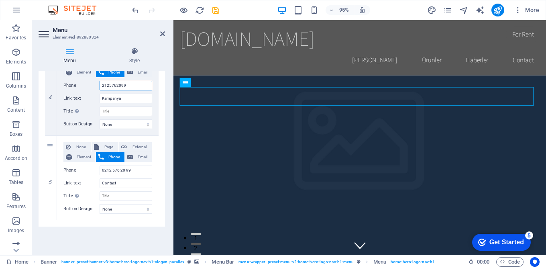
type input "2125762099"
click at [69, 50] on icon at bounding box center [70, 51] width 62 height 8
click at [70, 51] on icon at bounding box center [70, 51] width 62 height 8
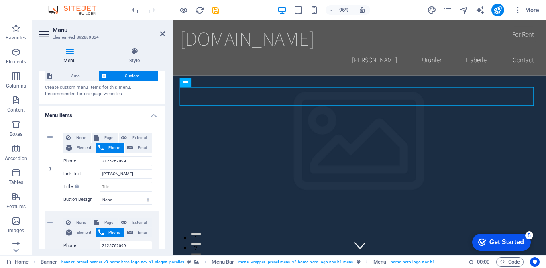
scroll to position [0, 0]
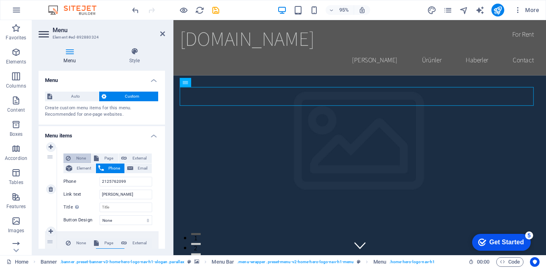
click at [80, 156] on span "None" at bounding box center [81, 158] width 16 height 10
select select
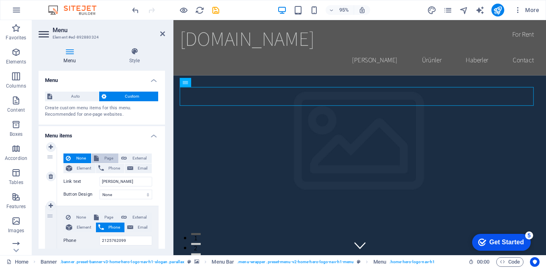
click at [108, 159] on span "Page" at bounding box center [108, 158] width 15 height 10
select select
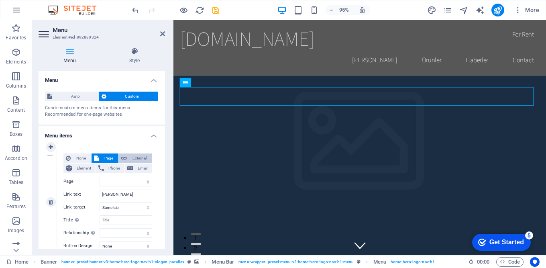
click at [138, 156] on span "External" at bounding box center [139, 158] width 20 height 10
select select "blank"
click at [77, 168] on span "Element" at bounding box center [84, 168] width 18 height 10
select select
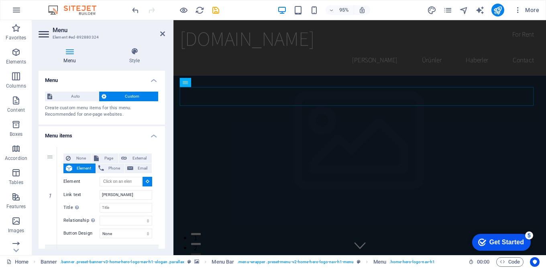
click at [154, 79] on h4 "Menu" at bounding box center [102, 78] width 126 height 14
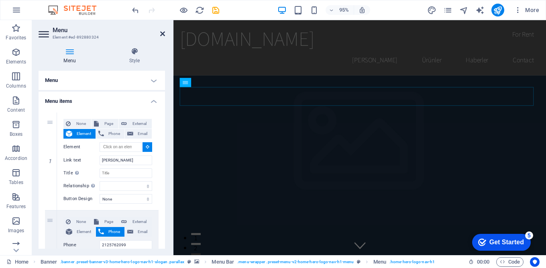
click at [162, 33] on icon at bounding box center [162, 34] width 5 height 6
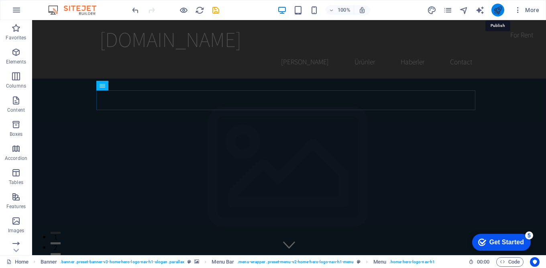
click at [499, 10] on icon "publish" at bounding box center [497, 10] width 9 height 9
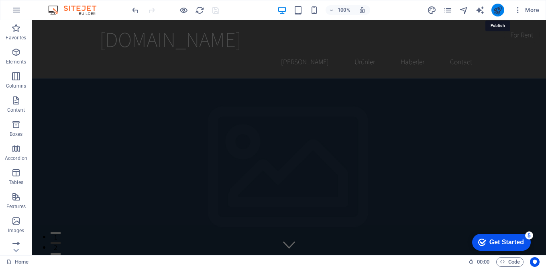
click at [496, 6] on icon "publish" at bounding box center [497, 10] width 9 height 9
